Goal: Task Accomplishment & Management: Use online tool/utility

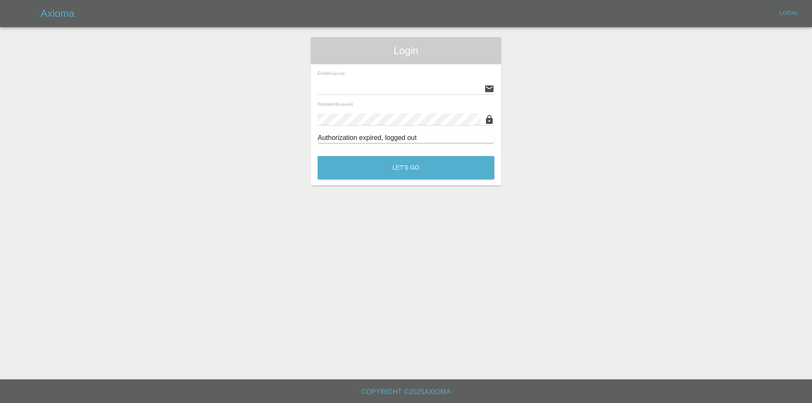
type input "[EMAIL_ADDRESS][DOMAIN_NAME]"
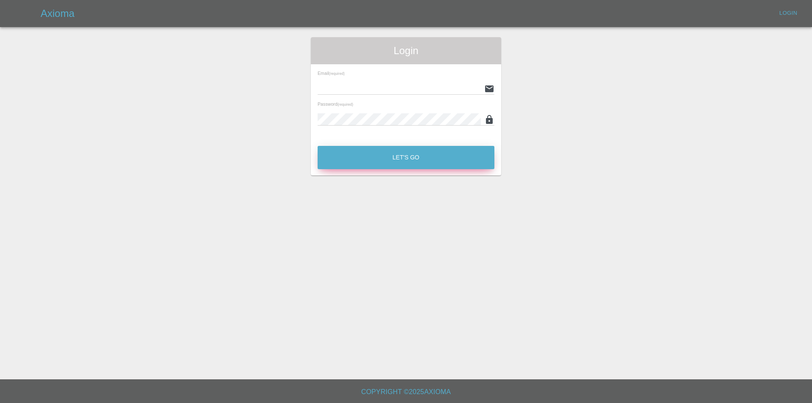
type input "tuncay@axioma.co.uk"
click at [414, 158] on button "Let's Go" at bounding box center [405, 157] width 177 height 23
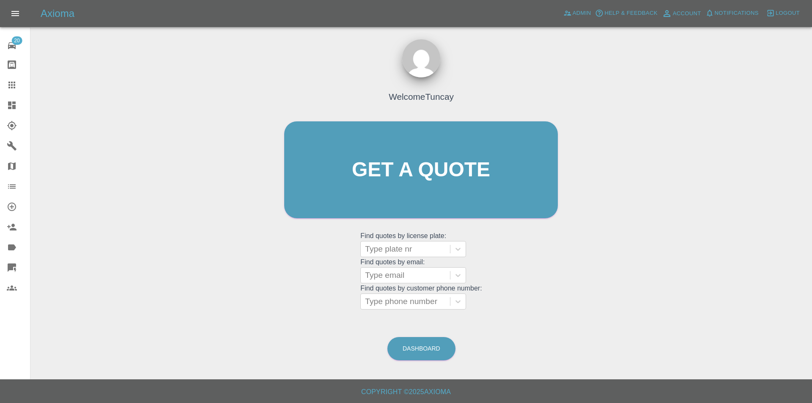
click at [18, 102] on div at bounding box center [19, 105] width 24 height 10
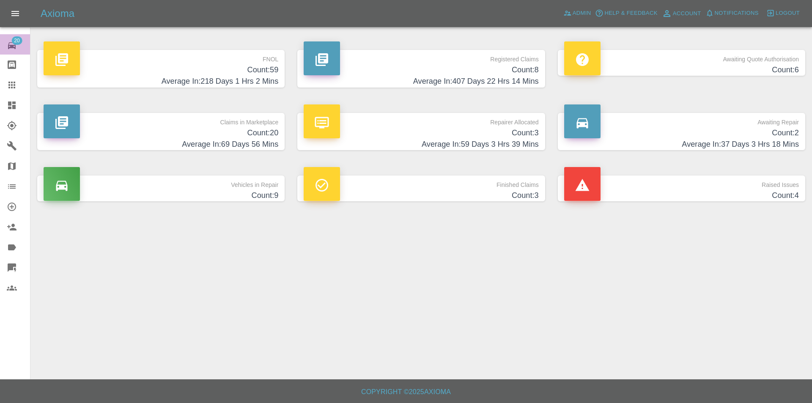
click at [16, 53] on link "20 Repair home" at bounding box center [15, 44] width 30 height 20
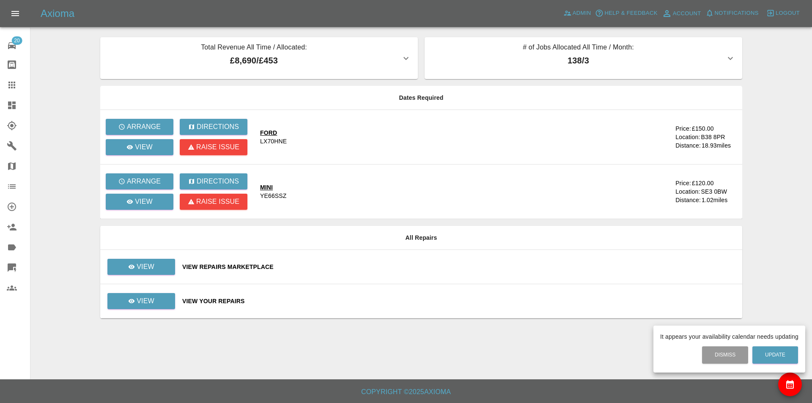
click at [15, 92] on div at bounding box center [406, 201] width 812 height 403
click at [13, 101] on icon at bounding box center [12, 105] width 8 height 8
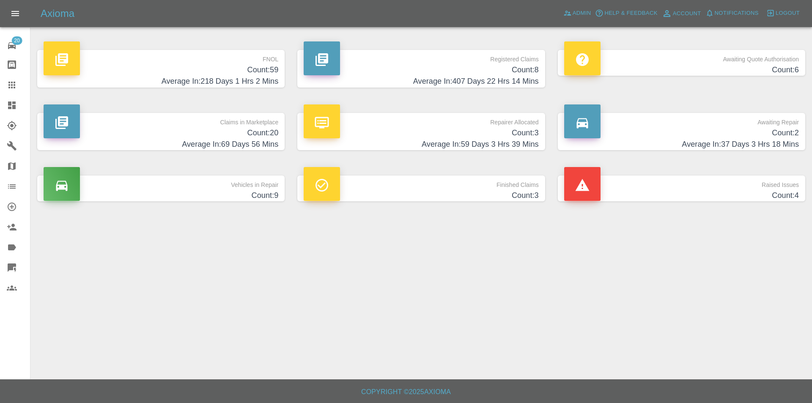
click at [205, 127] on h4 "Count: 20" at bounding box center [161, 132] width 235 height 11
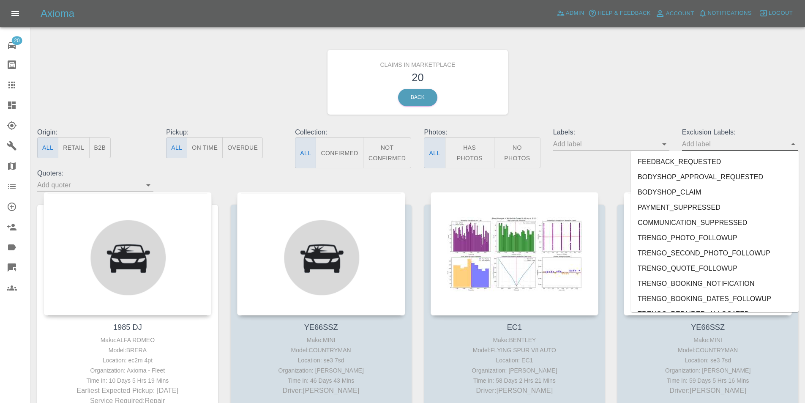
click at [721, 144] on input "text" at bounding box center [734, 143] width 104 height 13
click at [707, 173] on li "BODYSHOP_APPROVAL_REQUESTED" at bounding box center [715, 177] width 168 height 15
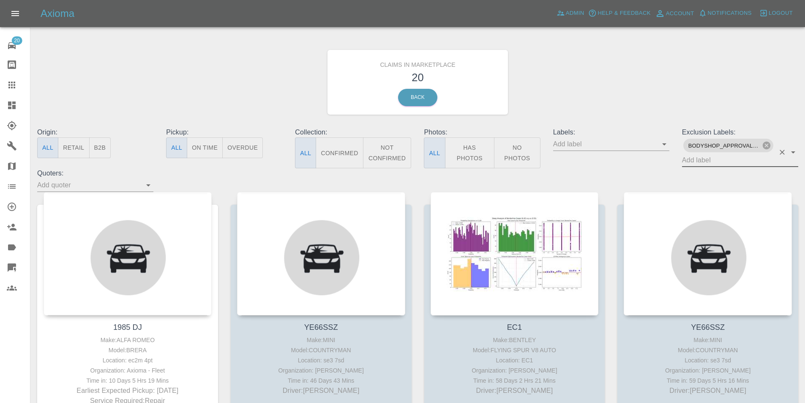
click at [761, 147] on span "BODYSHOP_APPROVAL_REQUESTED" at bounding box center [724, 146] width 81 height 10
click at [764, 147] on icon at bounding box center [767, 146] width 8 height 8
click at [739, 159] on div "Exclusion Labels:" at bounding box center [740, 147] width 129 height 41
click at [657, 145] on input "text" at bounding box center [605, 143] width 104 height 13
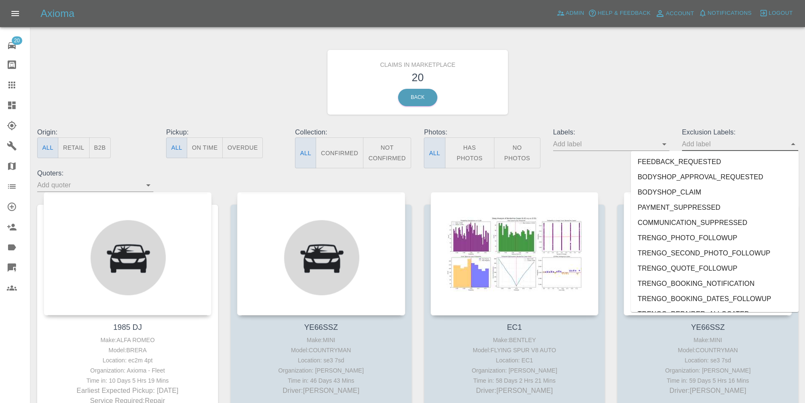
click at [704, 159] on li "FEEDBACK_REQUESTED" at bounding box center [715, 161] width 168 height 15
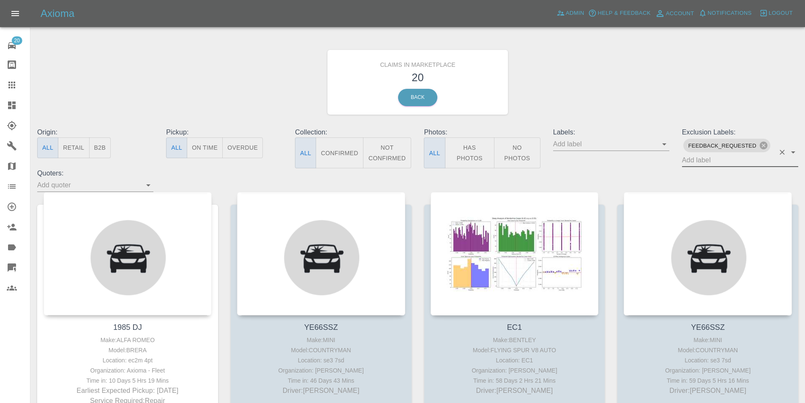
click at [712, 145] on span "FEEDBACK_REQUESTED" at bounding box center [723, 146] width 78 height 10
drag, startPoint x: 710, startPoint y: 160, endPoint x: 709, endPoint y: 165, distance: 4.7
click at [710, 161] on input "text" at bounding box center [728, 159] width 93 height 13
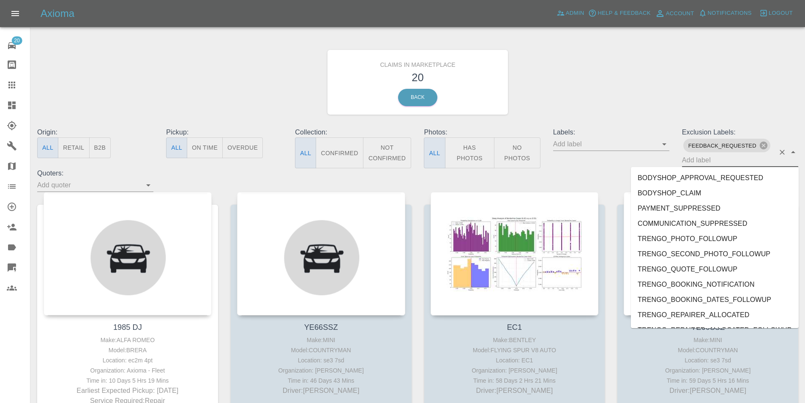
click at [704, 175] on li "BODYSHOP_APPROVAL_REQUESTED" at bounding box center [715, 177] width 168 height 15
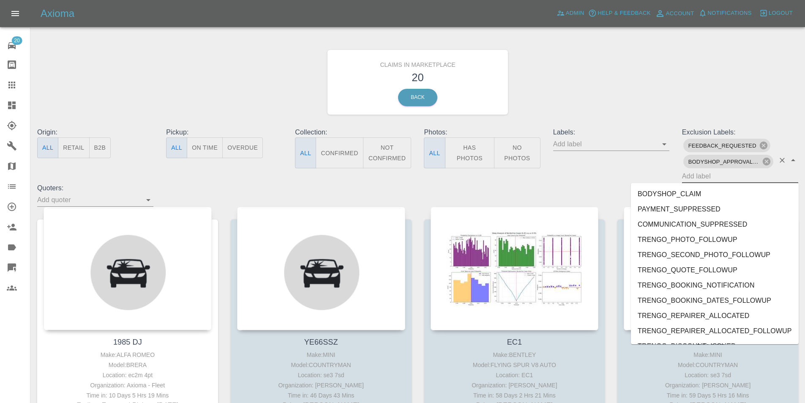
drag, startPoint x: 706, startPoint y: 175, endPoint x: 704, endPoint y: 186, distance: 10.9
click at [706, 175] on input "text" at bounding box center [728, 176] width 93 height 13
click at [703, 191] on li "BODYSHOP_CLAIM" at bounding box center [715, 193] width 168 height 15
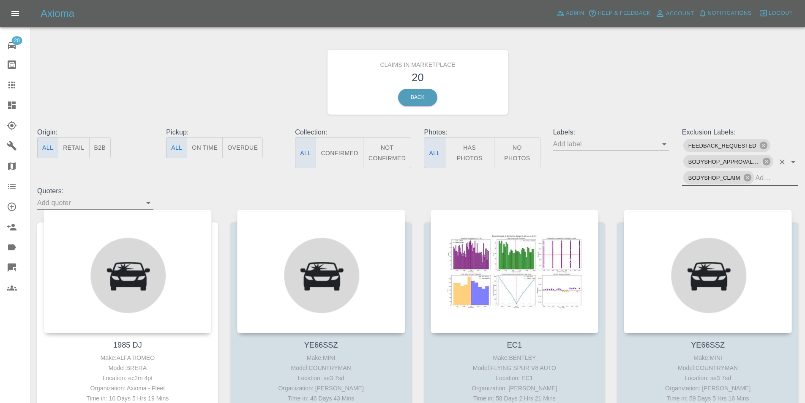
click at [760, 178] on input "text" at bounding box center [765, 177] width 19 height 13
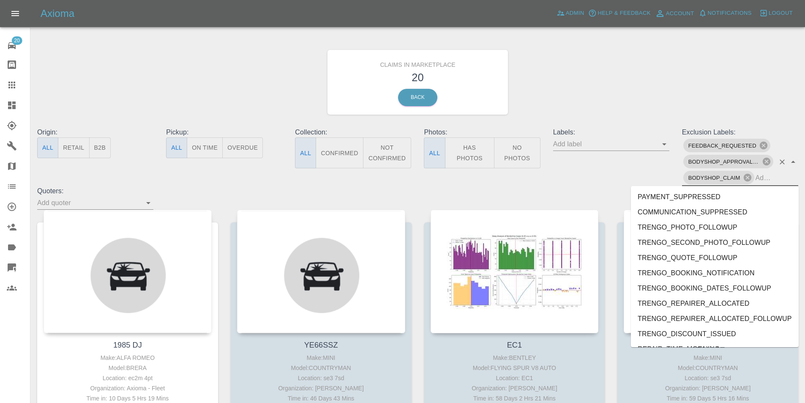
click at [737, 199] on li "PAYMENT_SUPPRESSED" at bounding box center [715, 196] width 168 height 15
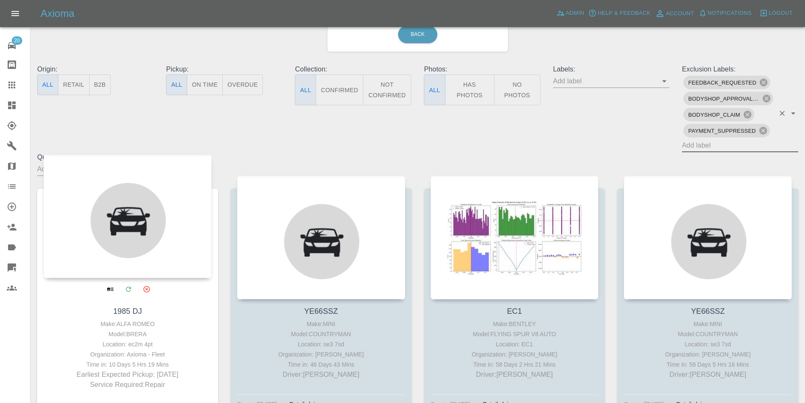
scroll to position [85, 0]
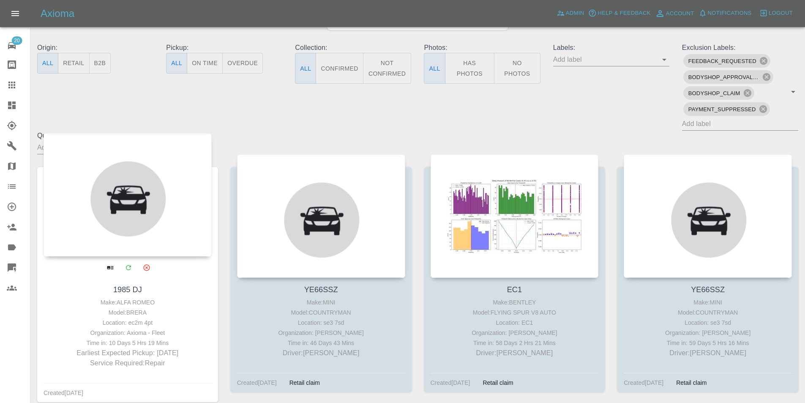
click at [138, 187] on div at bounding box center [128, 194] width 168 height 123
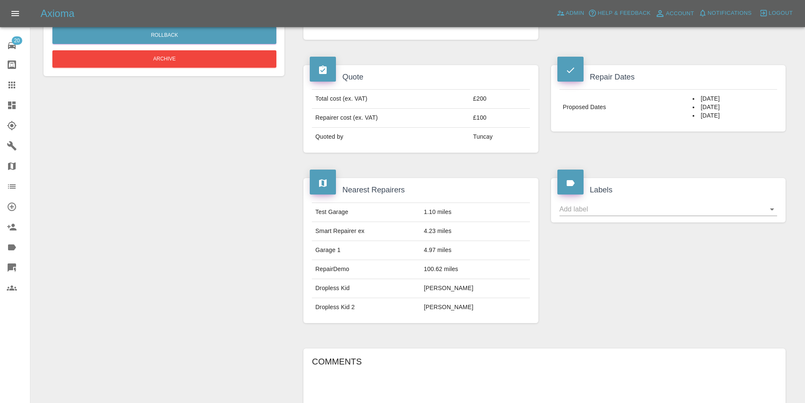
scroll to position [209, 0]
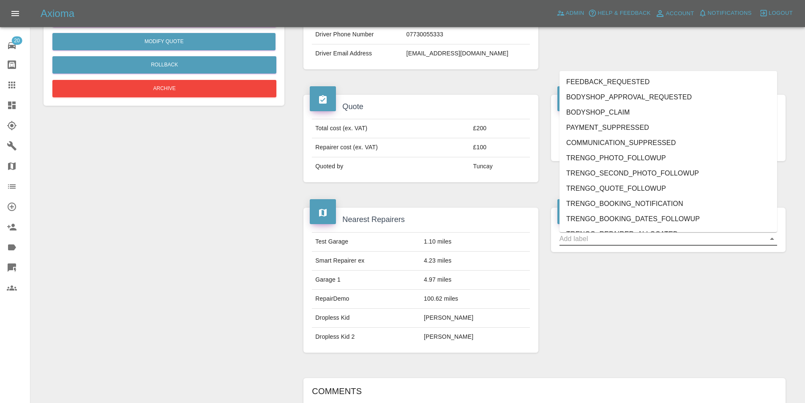
click at [600, 242] on input "text" at bounding box center [662, 238] width 205 height 13
click at [599, 85] on li "FEEDBACK_REQUESTED" at bounding box center [669, 81] width 218 height 15
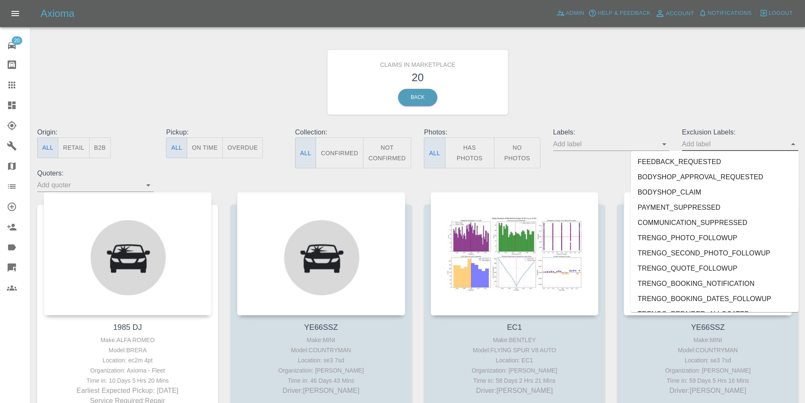
click at [761, 148] on input "text" at bounding box center [734, 143] width 104 height 13
click at [717, 162] on li "FEEDBACK_REQUESTED" at bounding box center [715, 161] width 168 height 15
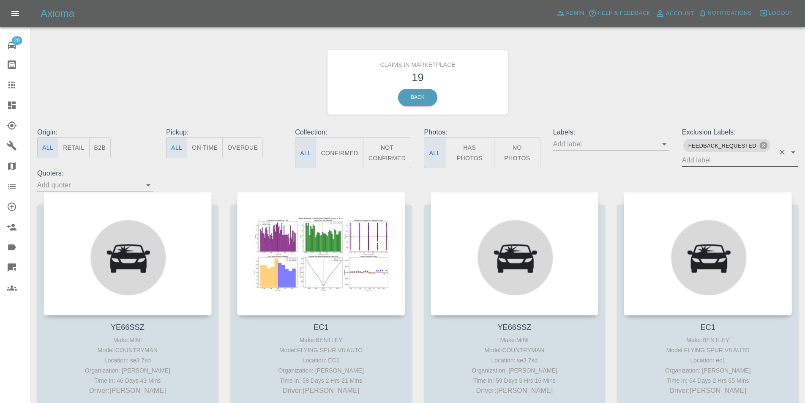
click at [763, 139] on div "FEEDBACK_REQUESTED" at bounding box center [727, 146] width 87 height 14
click at [763, 142] on icon at bounding box center [763, 145] width 9 height 9
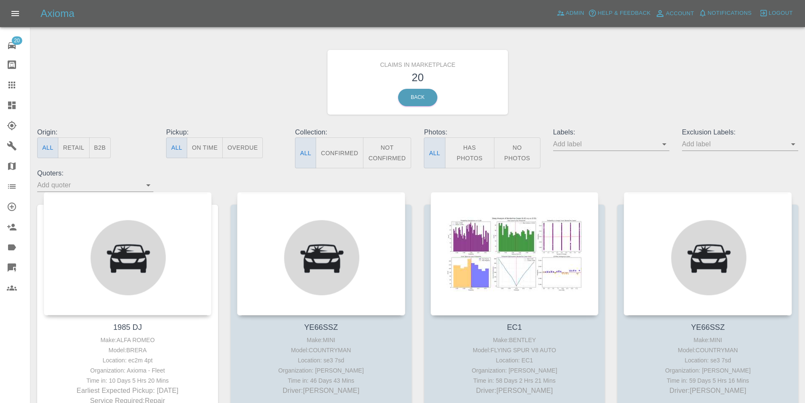
drag, startPoint x: 710, startPoint y: 152, endPoint x: 704, endPoint y: 148, distance: 7.0
click at [709, 152] on div "Exclusion Labels:" at bounding box center [740, 147] width 129 height 41
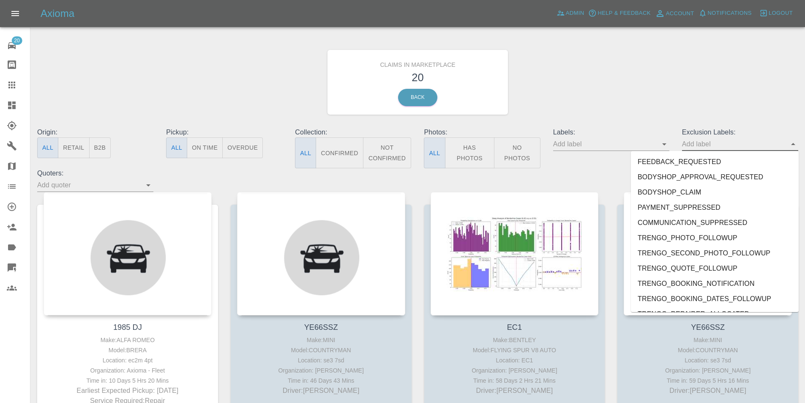
click at [703, 148] on input "text" at bounding box center [734, 143] width 104 height 13
click at [693, 160] on li "FEEDBACK_REQUESTED" at bounding box center [715, 161] width 168 height 15
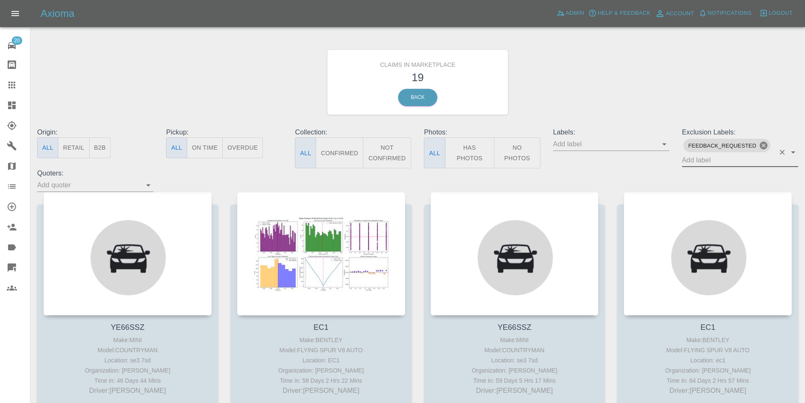
click at [762, 142] on icon at bounding box center [763, 145] width 9 height 9
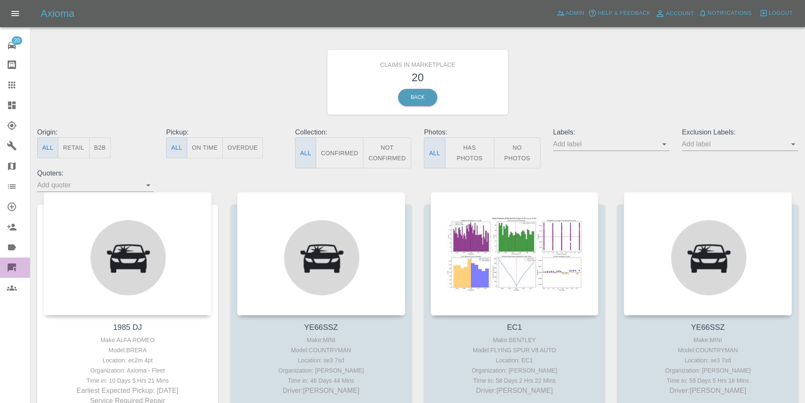
click at [4, 263] on link "Quick Quote" at bounding box center [15, 267] width 30 height 20
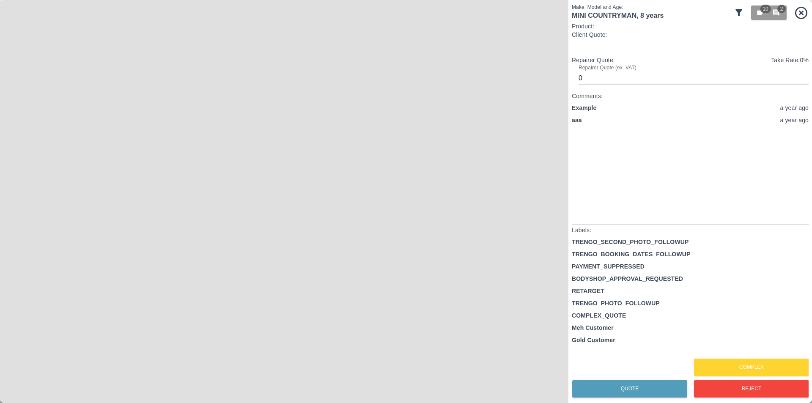
type input "150"
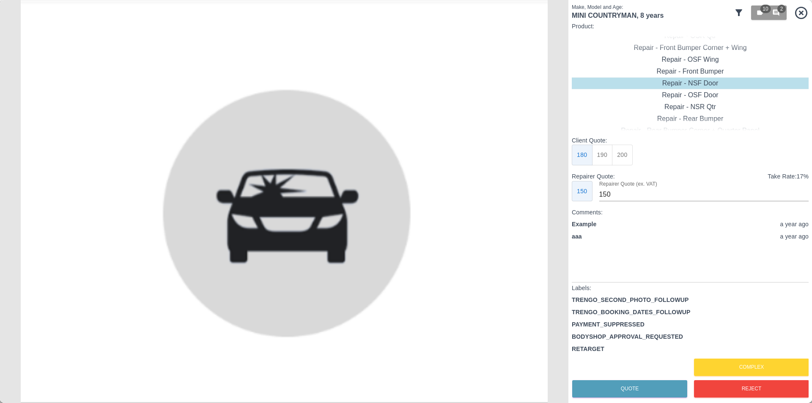
click at [739, 15] on icon at bounding box center [738, 12] width 7 height 7
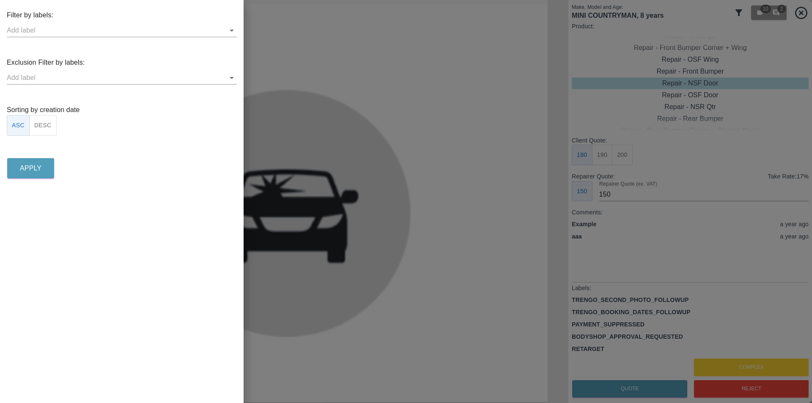
click at [180, 22] on div "Filter by labels:" at bounding box center [122, 23] width 230 height 27
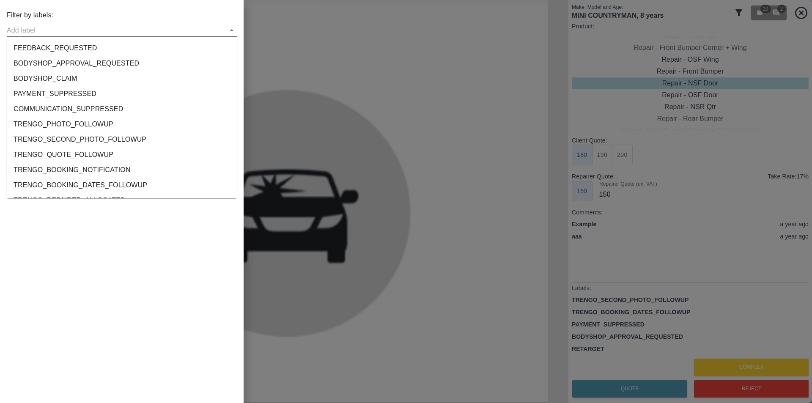
click at [186, 24] on input "text" at bounding box center [115, 30] width 217 height 13
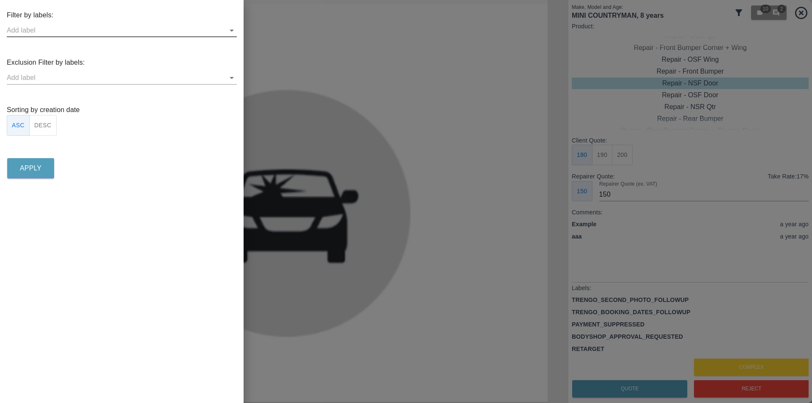
click at [178, 25] on input "text" at bounding box center [115, 30] width 217 height 13
click at [164, 56] on div "Filter by labels: Exclusion Filter by labels: Sorting by creation date ASC DESC…" at bounding box center [121, 95] width 243 height 170
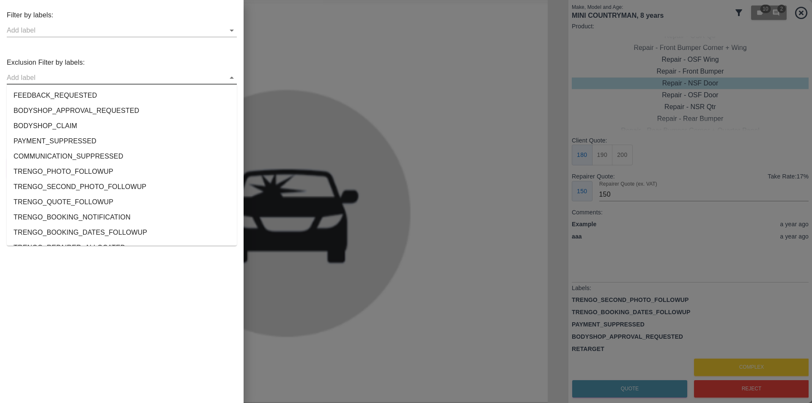
click at [161, 76] on input "text" at bounding box center [115, 77] width 217 height 13
click at [152, 98] on li "FEEDBACK_REQUESTED" at bounding box center [122, 95] width 230 height 15
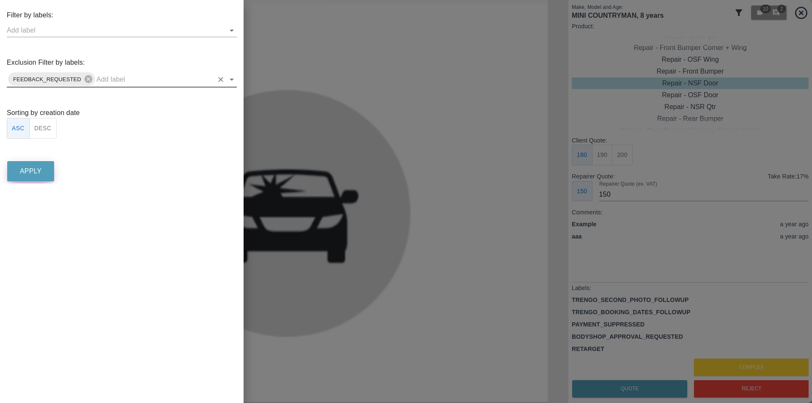
click at [23, 170] on p "Apply" at bounding box center [31, 171] width 22 height 10
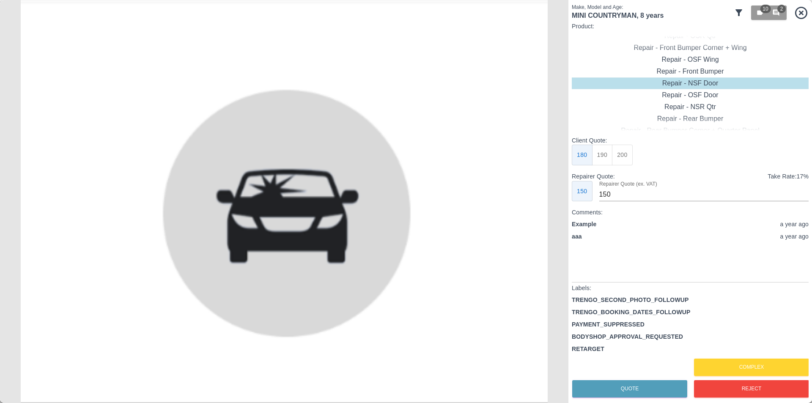
drag, startPoint x: 592, startPoint y: 278, endPoint x: 597, endPoint y: 273, distance: 6.9
click at [597, 273] on div "Example a year ago aaa a year ago" at bounding box center [690, 250] width 237 height 60
click at [599, 266] on div "Example a year ago aaa a year ago" at bounding box center [690, 250] width 237 height 60
click at [741, 14] on icon at bounding box center [738, 13] width 10 height 10
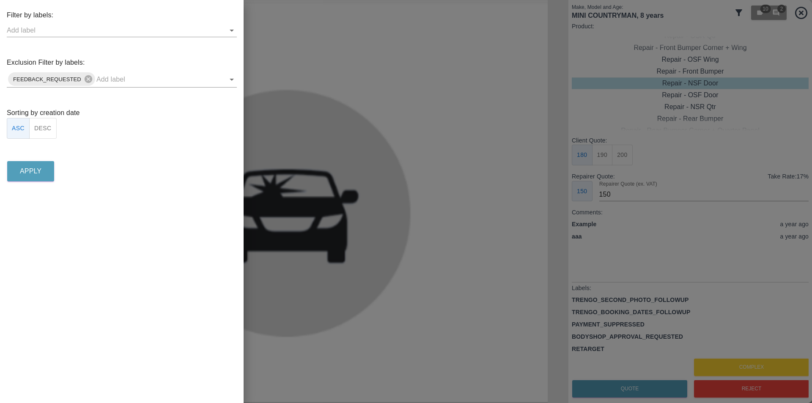
click at [663, 48] on div at bounding box center [406, 201] width 812 height 403
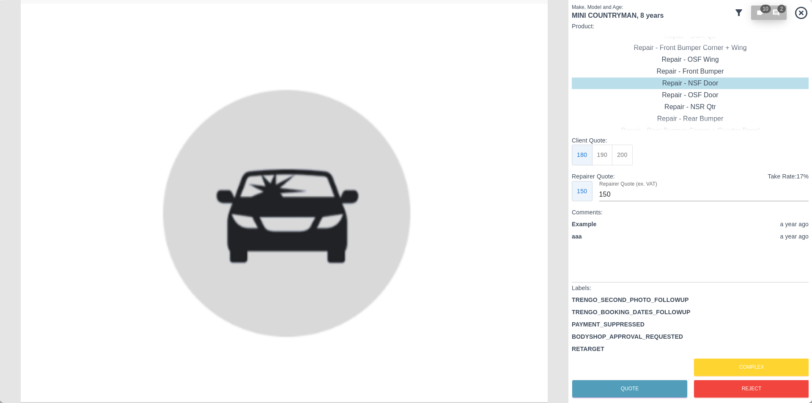
click at [758, 16] on button "10 2" at bounding box center [769, 12] width 36 height 14
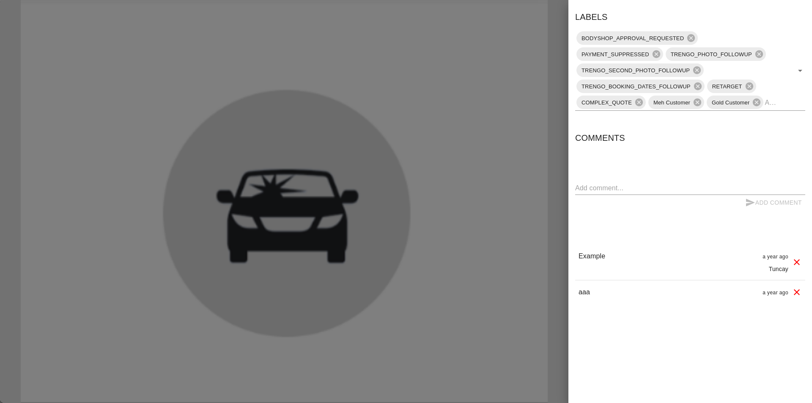
click at [478, 175] on div at bounding box center [406, 201] width 812 height 403
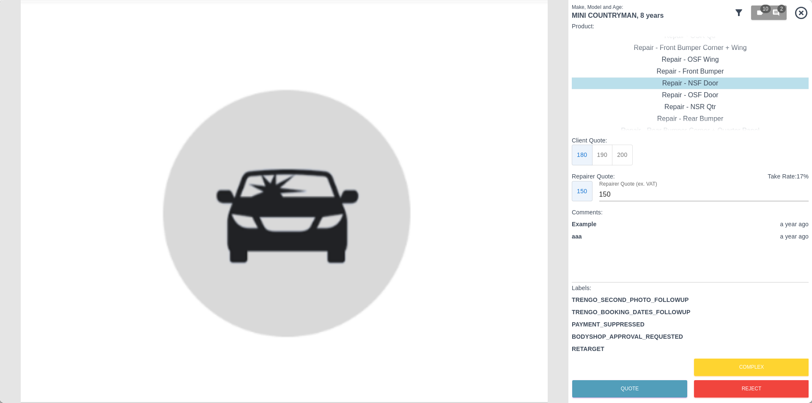
click at [736, 16] on icon at bounding box center [738, 13] width 10 height 10
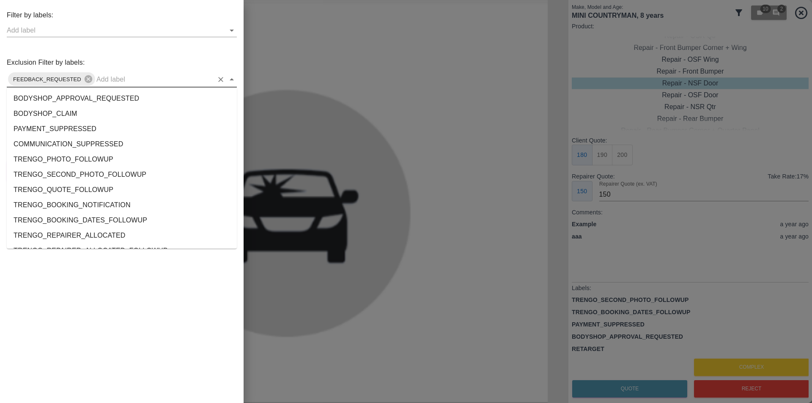
click at [165, 81] on input "text" at bounding box center [154, 79] width 117 height 13
click at [128, 100] on li "BODYSHOP_APPROVAL_REQUESTED" at bounding box center [122, 98] width 230 height 15
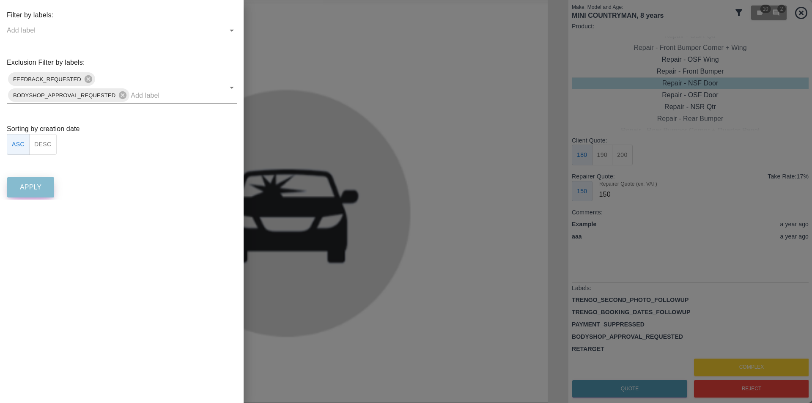
click at [28, 187] on p "Apply" at bounding box center [31, 187] width 22 height 10
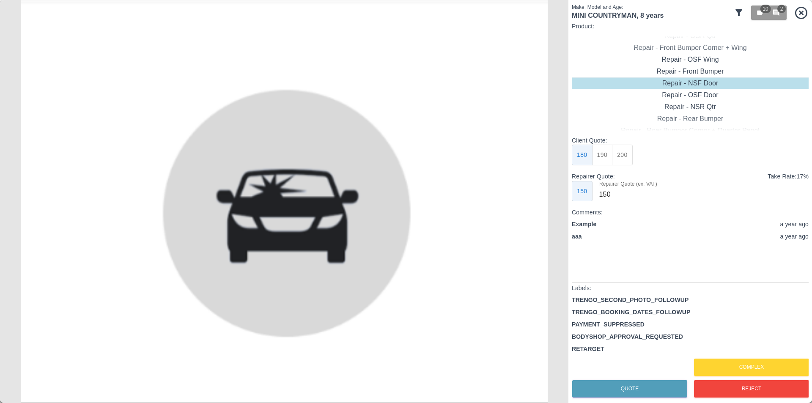
click at [764, 2] on div "Make, Model and Age: MINI COUNTRYMAN , 8 years 10 2 Product: Repair - OSR Qtr R…" at bounding box center [689, 201] width 243 height 403
click at [765, 13] on span "10" at bounding box center [765, 9] width 11 height 8
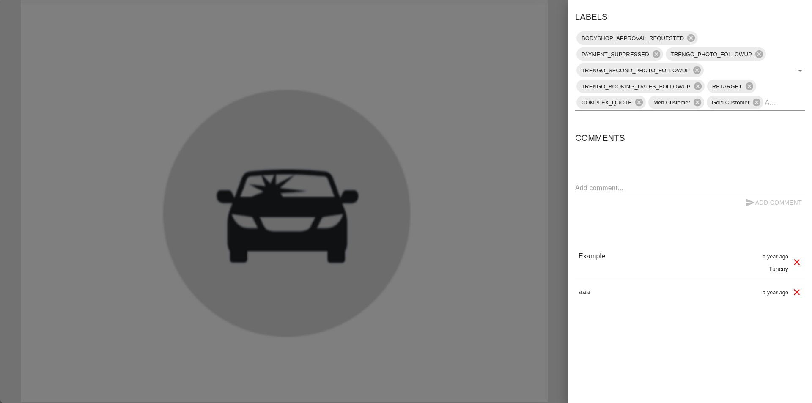
click at [543, 131] on div at bounding box center [406, 201] width 812 height 403
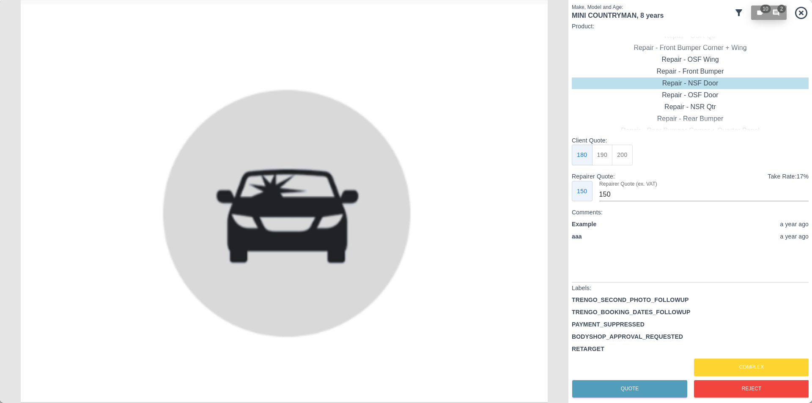
click at [760, 16] on button "10 2" at bounding box center [769, 12] width 36 height 14
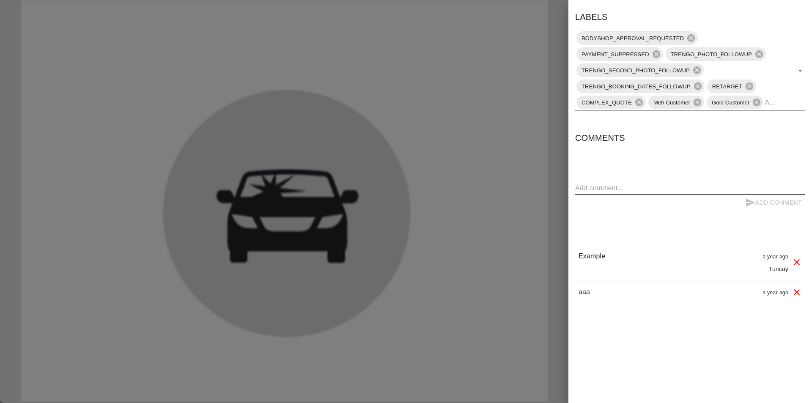
click at [659, 188] on textarea at bounding box center [690, 188] width 230 height 10
type textarea "TT"
click at [760, 202] on button "Add Comment" at bounding box center [772, 203] width 63 height 16
click at [542, 94] on div at bounding box center [406, 201] width 812 height 403
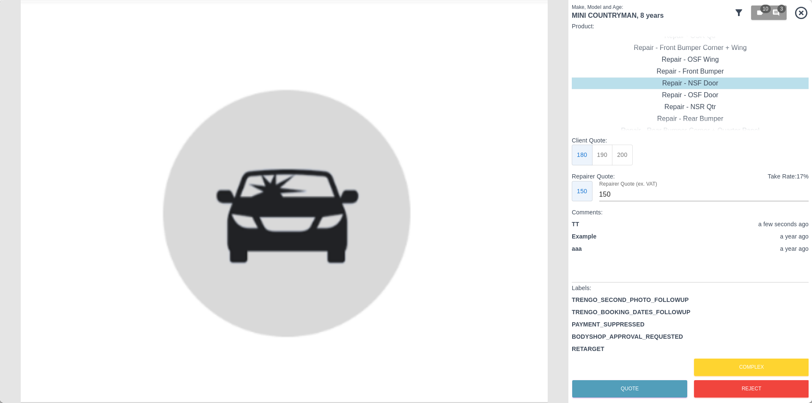
click at [734, 15] on icon at bounding box center [738, 13] width 10 height 10
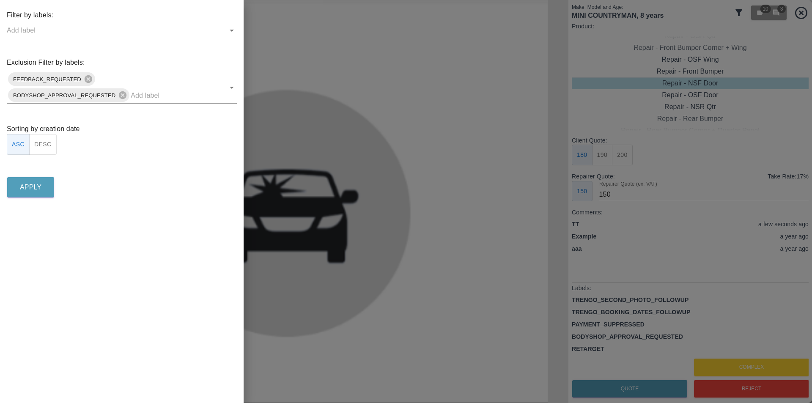
drag, startPoint x: 635, startPoint y: 54, endPoint x: 700, endPoint y: 30, distance: 68.9
click at [640, 52] on div at bounding box center [406, 201] width 812 height 403
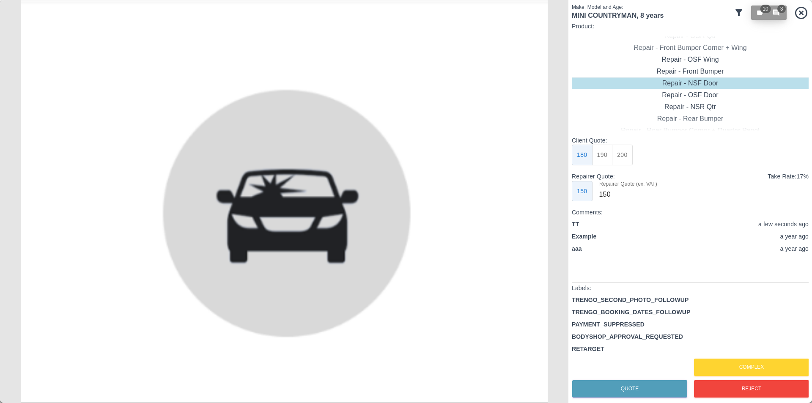
click at [760, 14] on icon "button" at bounding box center [760, 13] width 6 height 5
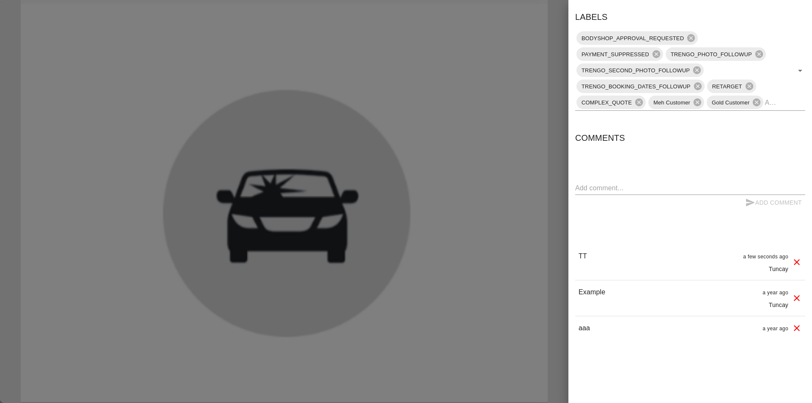
click at [524, 79] on div at bounding box center [406, 201] width 812 height 403
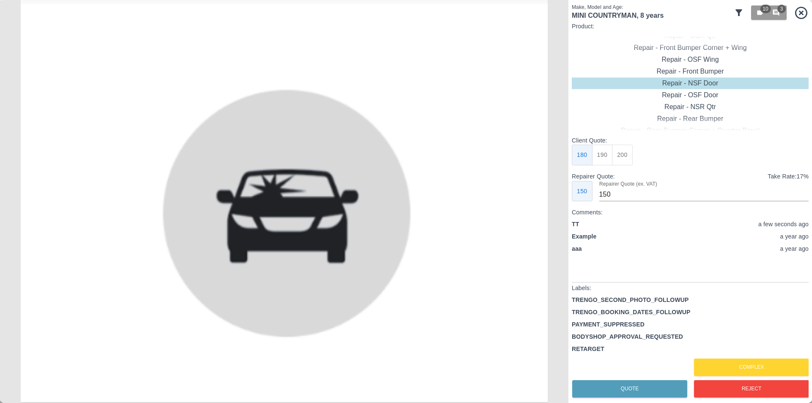
click at [738, 10] on icon at bounding box center [738, 12] width 7 height 7
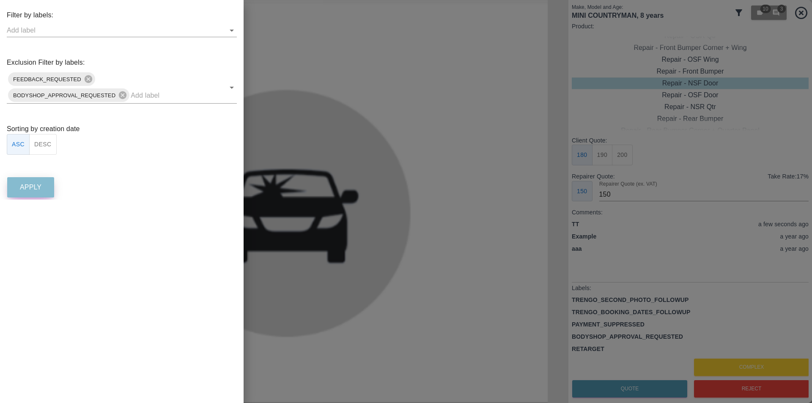
click at [20, 183] on p "Apply" at bounding box center [31, 187] width 22 height 10
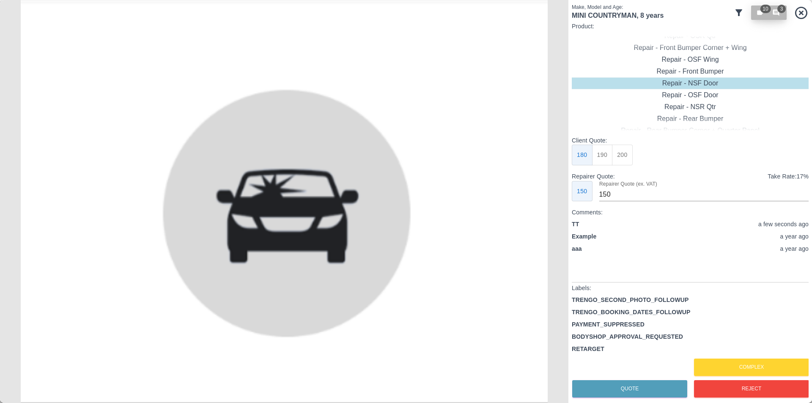
click at [766, 9] on span "10" at bounding box center [765, 9] width 11 height 8
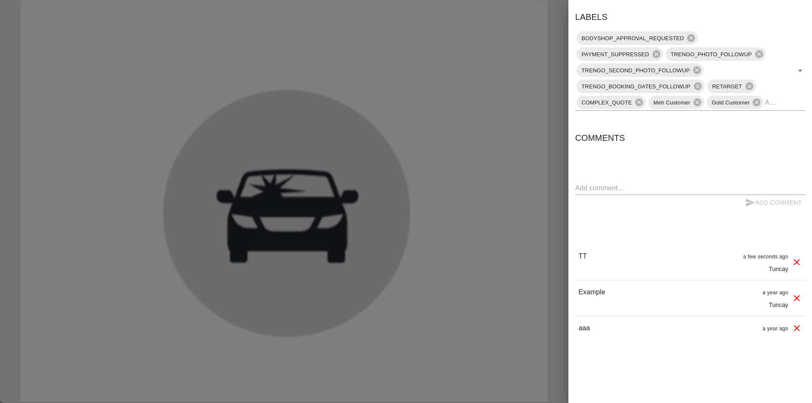
click at [449, 109] on div at bounding box center [406, 201] width 812 height 403
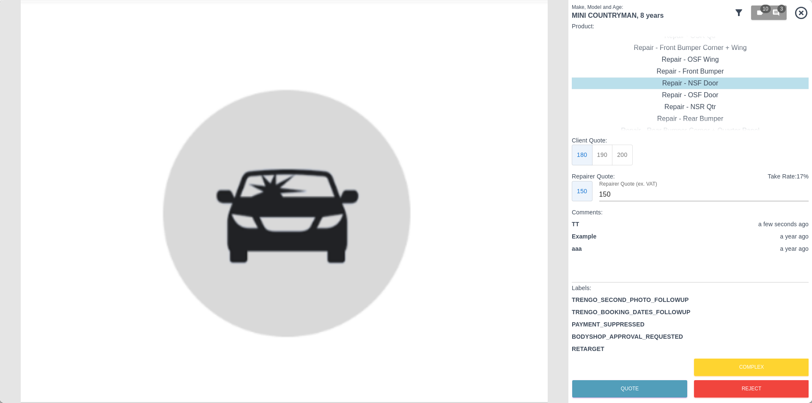
click at [738, 11] on icon at bounding box center [738, 12] width 7 height 7
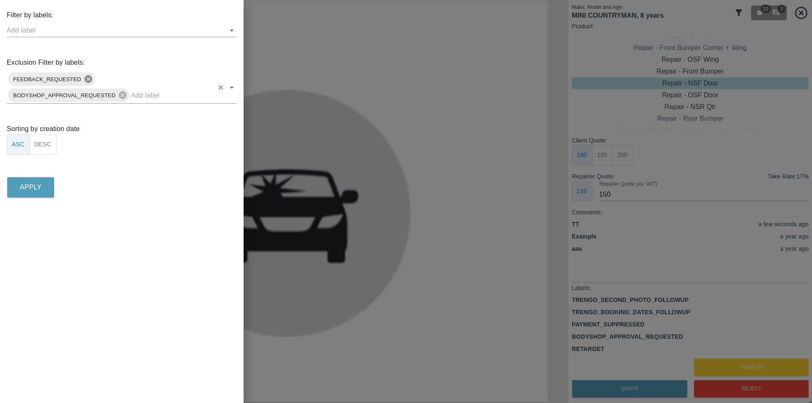
click at [88, 80] on icon at bounding box center [89, 79] width 8 height 8
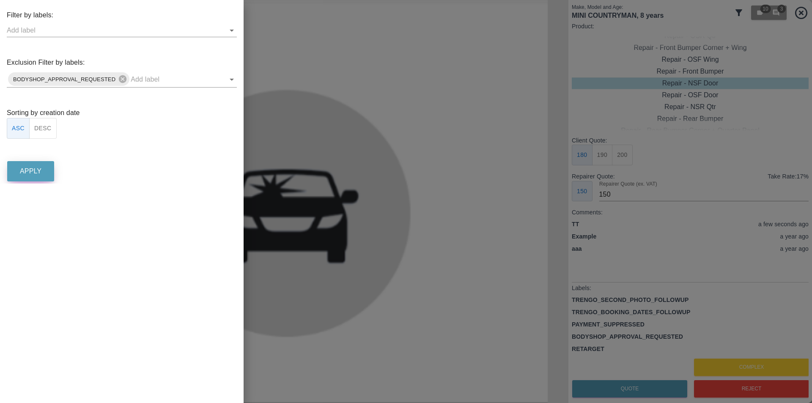
click at [16, 174] on button "Apply" at bounding box center [30, 171] width 47 height 20
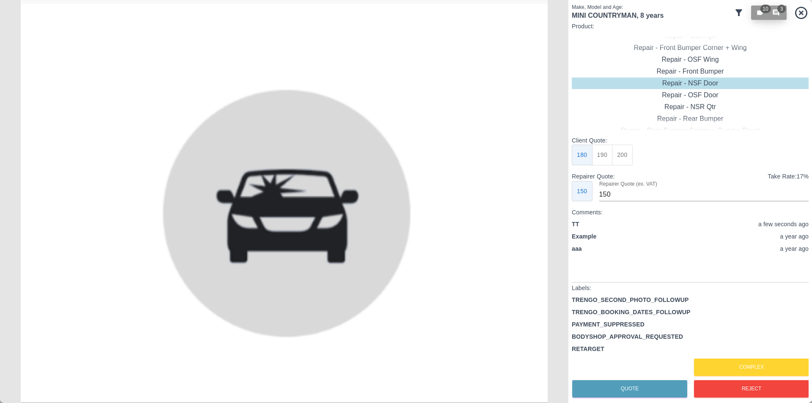
click at [765, 15] on div "10 3" at bounding box center [768, 13] width 25 height 8
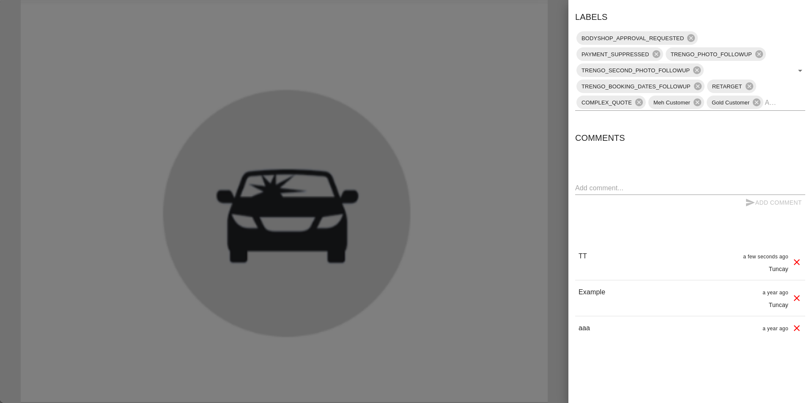
click at [473, 86] on div at bounding box center [406, 201] width 812 height 403
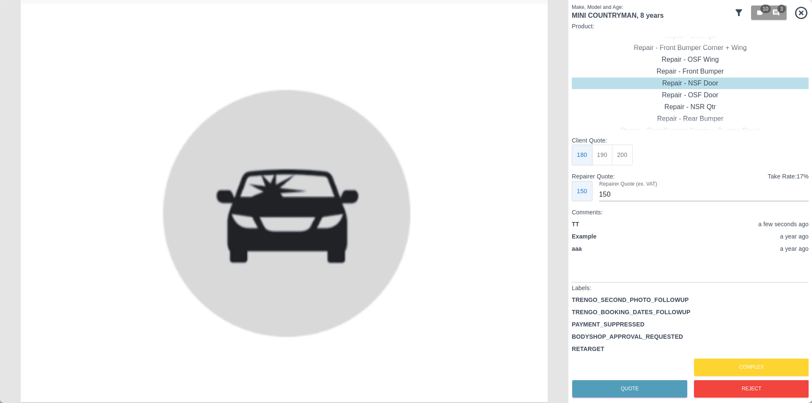
click at [737, 12] on icon at bounding box center [738, 12] width 7 height 7
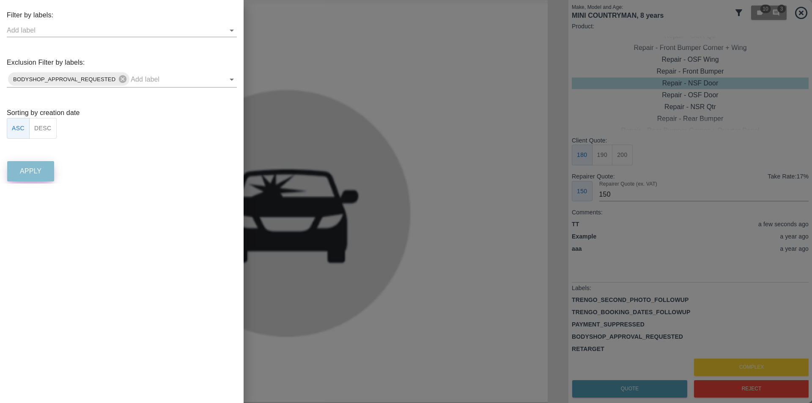
click at [40, 178] on button "Apply" at bounding box center [30, 171] width 47 height 20
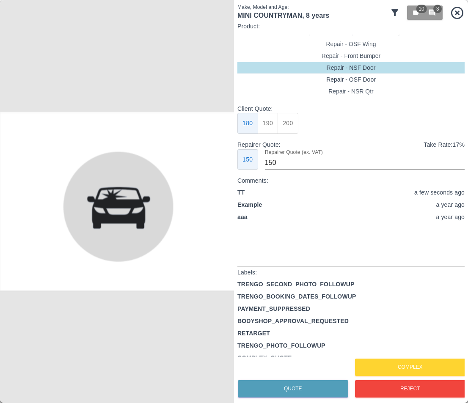
click at [398, 11] on icon at bounding box center [394, 13] width 10 height 10
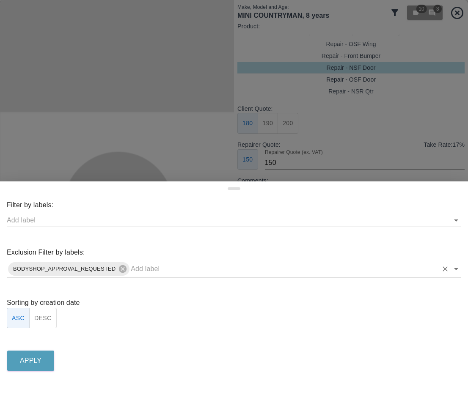
click at [150, 264] on input "text" at bounding box center [284, 268] width 306 height 13
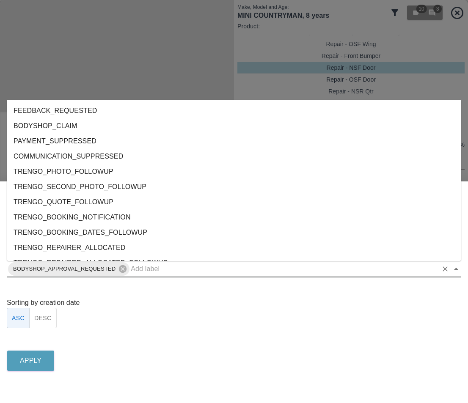
click at [132, 115] on li "FEEDBACK_REQUESTED" at bounding box center [234, 110] width 454 height 15
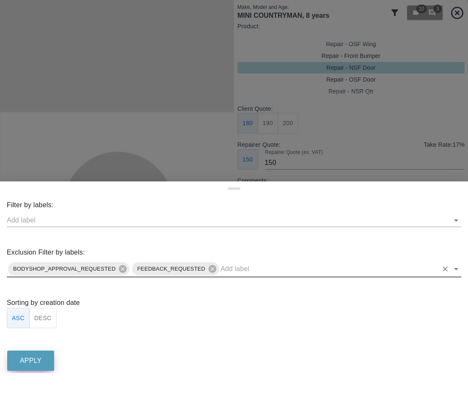
click at [20, 359] on p "Apply" at bounding box center [31, 361] width 22 height 10
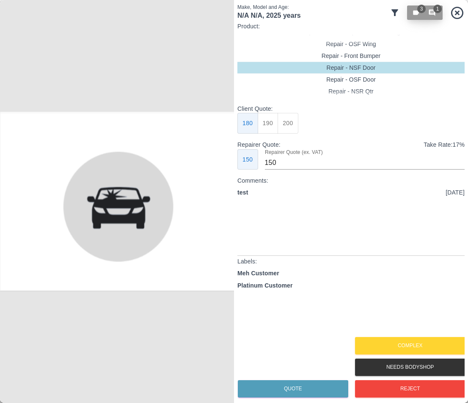
click at [413, 13] on icon "button" at bounding box center [416, 13] width 8 height 8
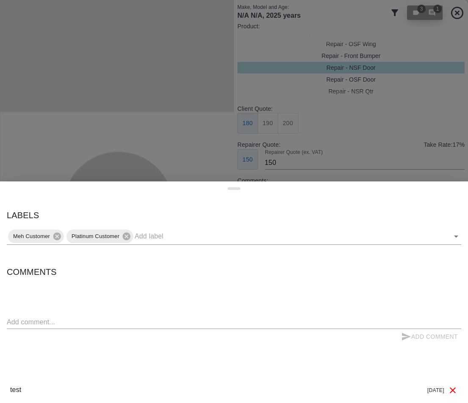
click at [413, 13] on div at bounding box center [234, 201] width 468 height 403
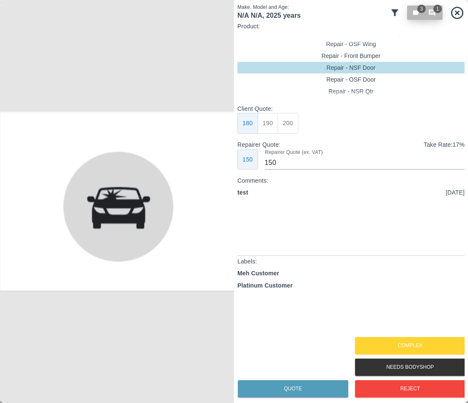
click at [432, 17] on button "3 1" at bounding box center [425, 12] width 36 height 14
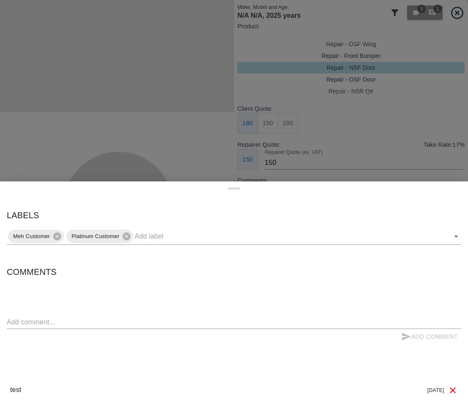
click at [413, 35] on div at bounding box center [234, 201] width 468 height 403
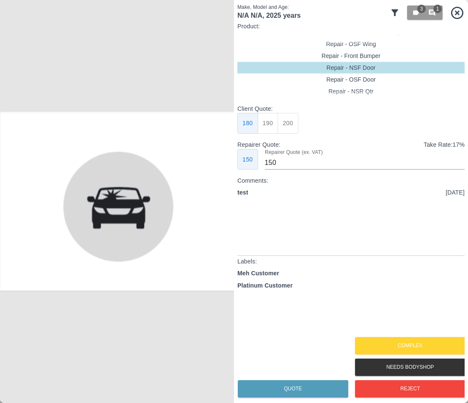
click at [391, 14] on icon at bounding box center [394, 13] width 10 height 10
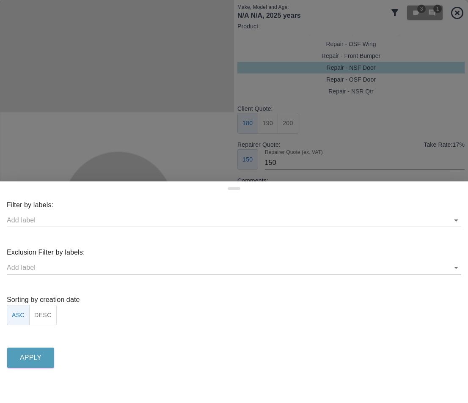
click at [376, 38] on div at bounding box center [234, 201] width 468 height 403
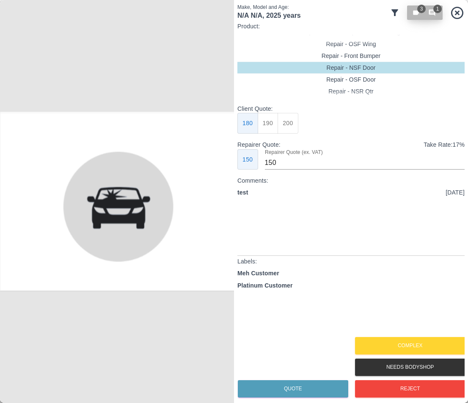
click at [425, 14] on div "3 1" at bounding box center [424, 13] width 25 height 8
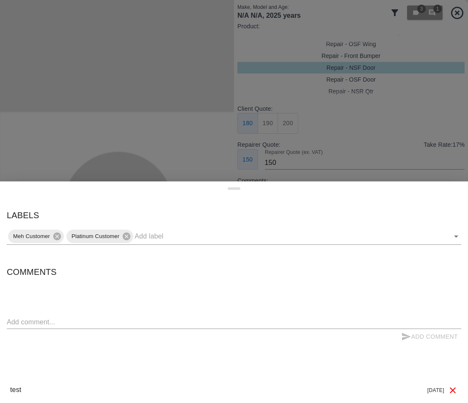
click at [283, 91] on div at bounding box center [234, 201] width 468 height 403
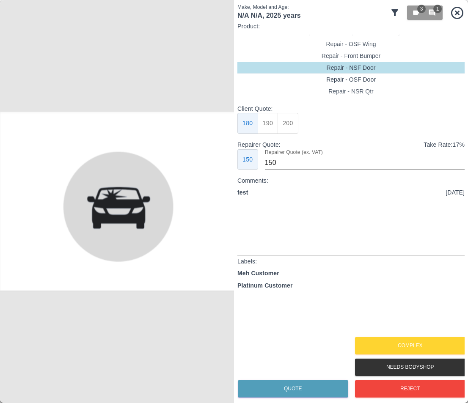
click at [391, 13] on icon at bounding box center [394, 13] width 10 height 10
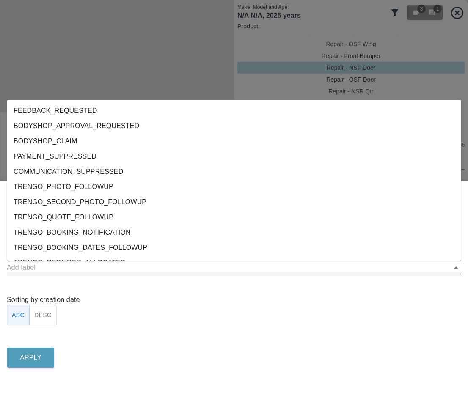
click at [55, 266] on input "text" at bounding box center [227, 267] width 441 height 13
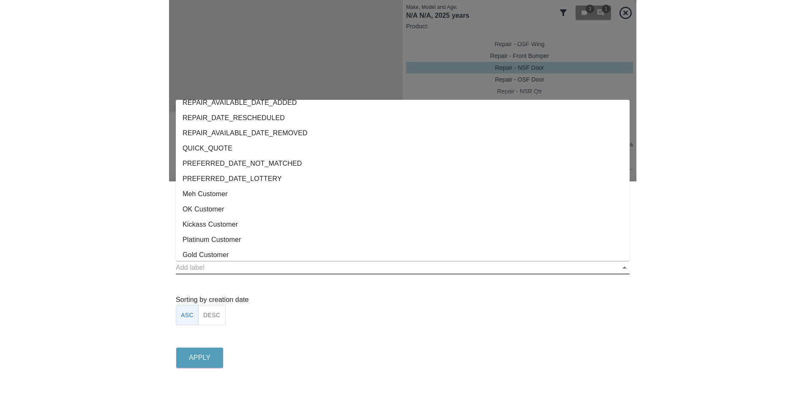
scroll to position [634, 0]
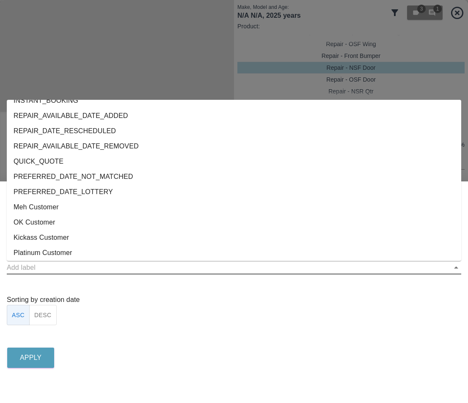
click at [82, 207] on li "Meh Customer" at bounding box center [234, 207] width 454 height 15
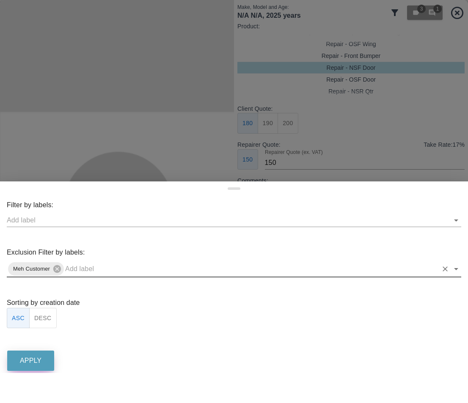
click at [27, 357] on p "Apply" at bounding box center [31, 361] width 22 height 10
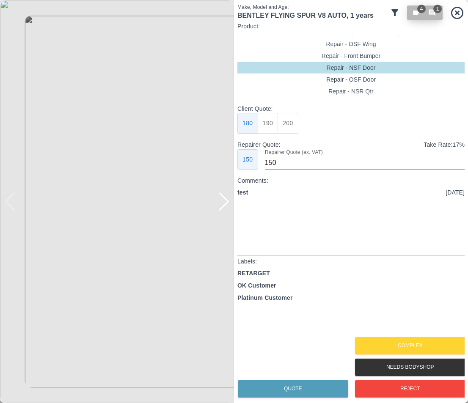
click at [412, 18] on button "4 1" at bounding box center [425, 12] width 36 height 14
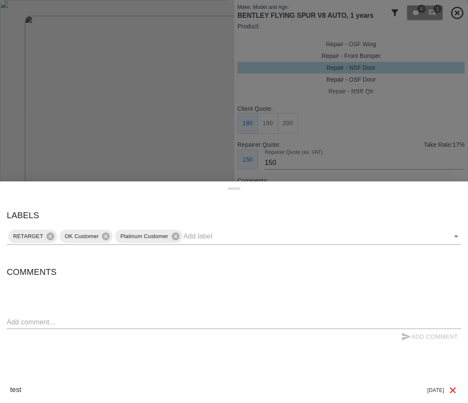
click at [345, 84] on div at bounding box center [234, 201] width 468 height 403
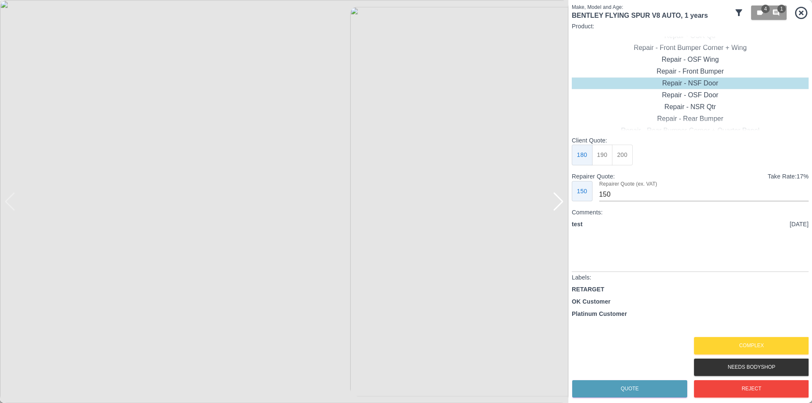
click at [467, 15] on icon at bounding box center [800, 12] width 15 height 15
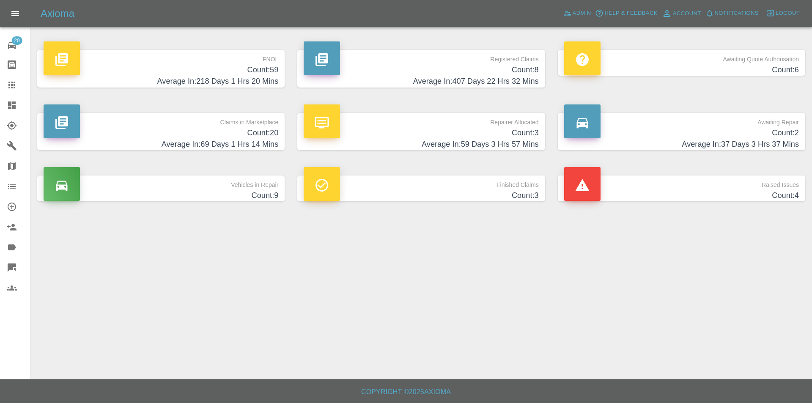
click at [286, 70] on div "FNOL Count: 59 Average In: 218 Days 1 Hrs 20 Mins" at bounding box center [161, 68] width 260 height 63
click at [273, 69] on h4 "Count: 59" at bounding box center [161, 69] width 235 height 11
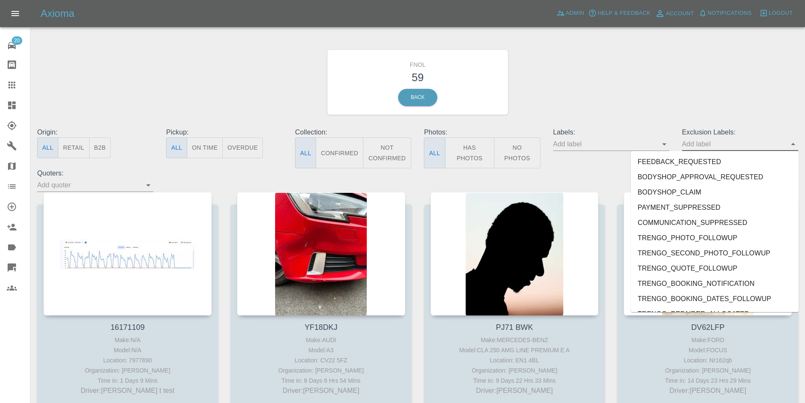
click at [467, 137] on input "text" at bounding box center [734, 143] width 104 height 13
click at [467, 158] on li "FEEDBACK_REQUESTED" at bounding box center [715, 161] width 168 height 15
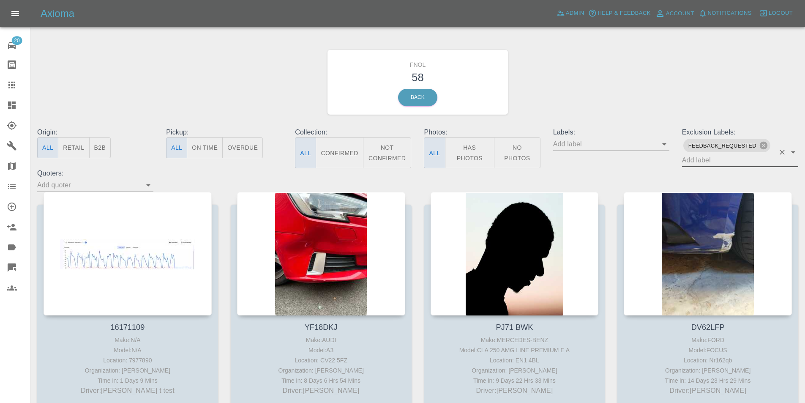
click at [467, 148] on span "FEEDBACK_REQUESTED" at bounding box center [723, 146] width 78 height 10
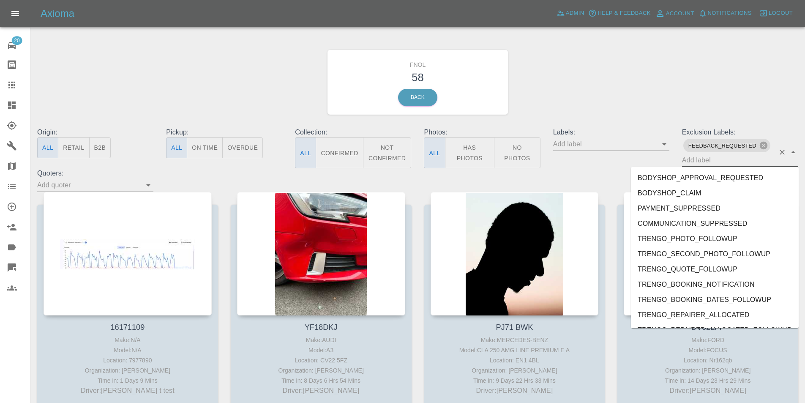
click at [467, 167] on input "text" at bounding box center [728, 159] width 93 height 13
click at [467, 183] on li "BODYSHOP_APPROVAL_REQUESTED" at bounding box center [715, 177] width 168 height 15
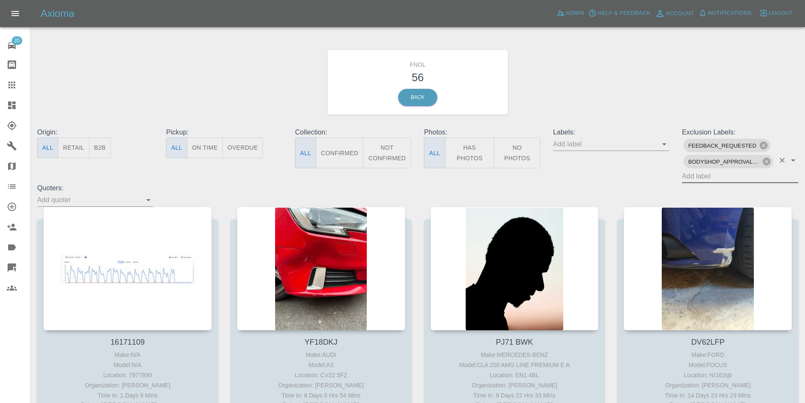
drag, startPoint x: 657, startPoint y: 80, endPoint x: 668, endPoint y: 0, distance: 80.6
click at [467, 77] on div "FNOL 56 Back" at bounding box center [418, 82] width 774 height 90
